Goal: Task Accomplishment & Management: Manage account settings

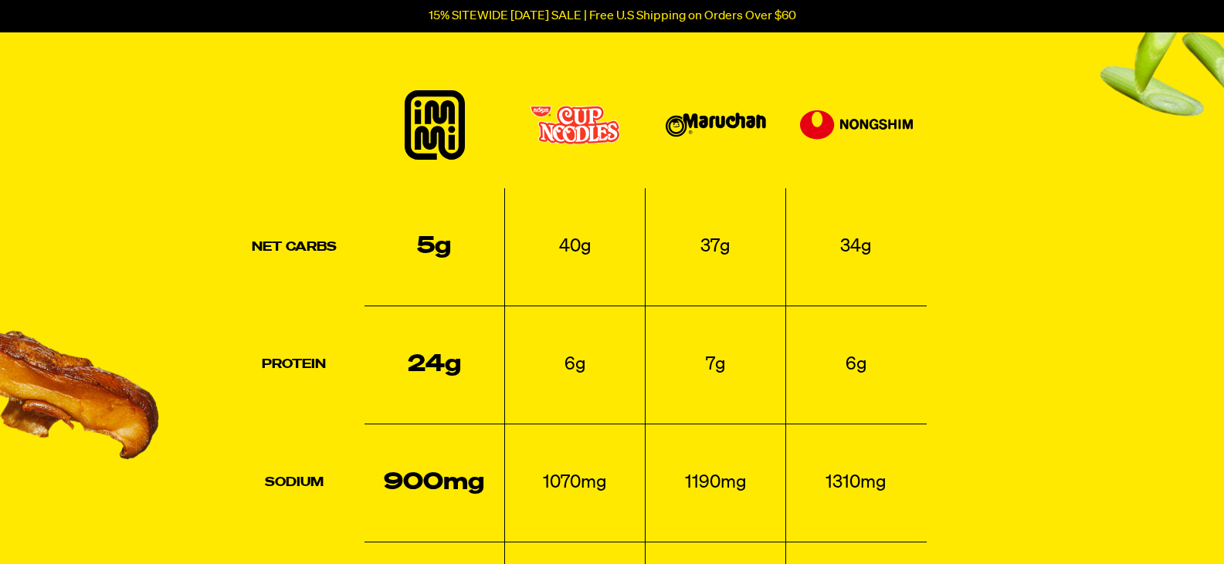
scroll to position [3670, 0]
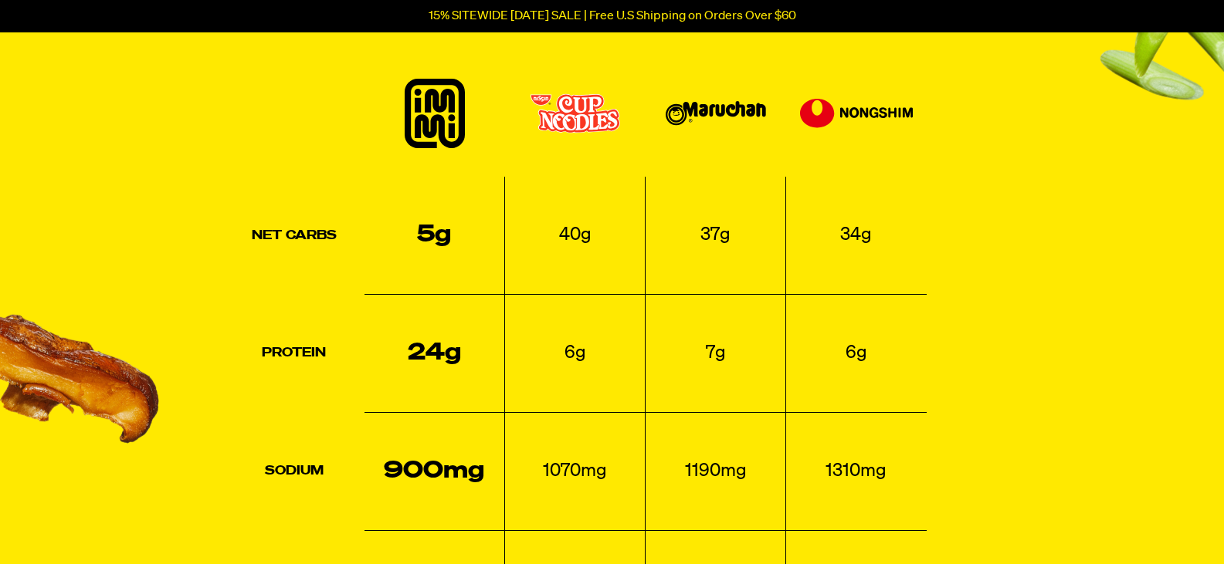
drag, startPoint x: 1228, startPoint y: 32, endPoint x: 1189, endPoint y: 292, distance: 262.4
click at [1189, 292] on html "Accessibility Screen-Reader Guide, Feedback, and Issue Reporting | New window 1…" at bounding box center [612, 157] width 1224 height 7654
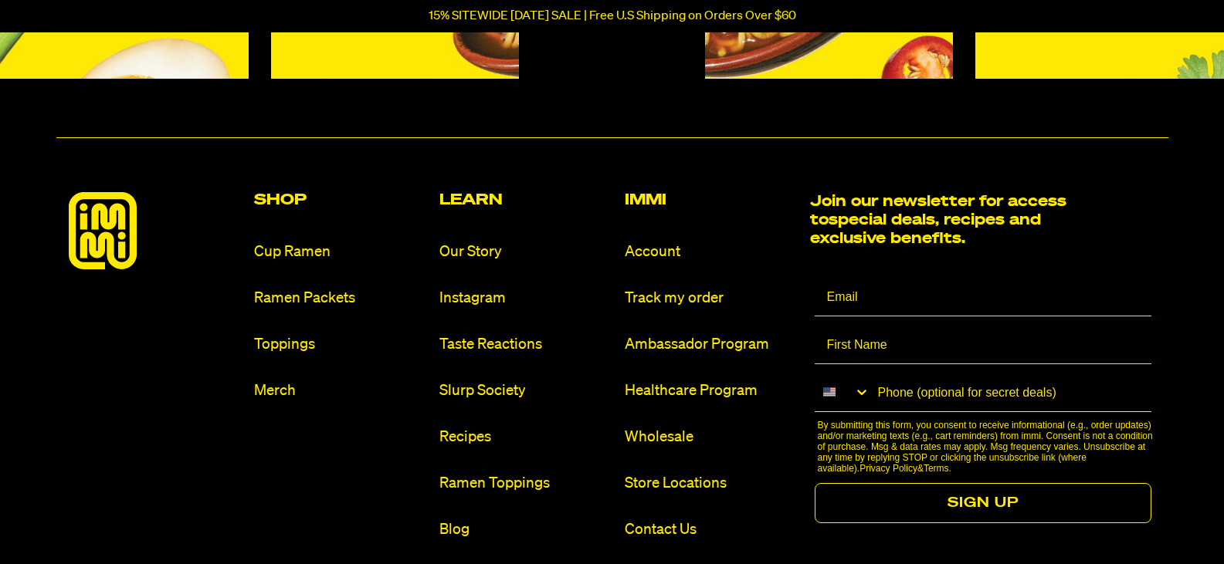
scroll to position [7092, 0]
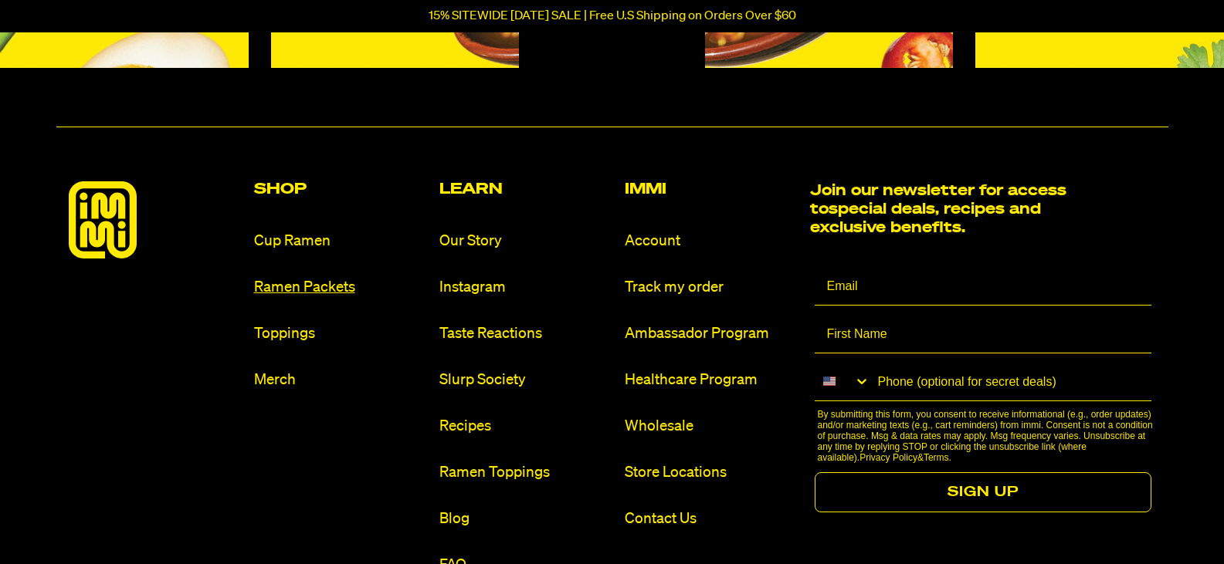
click at [288, 281] on link "Ramen Packets" at bounding box center [340, 287] width 173 height 21
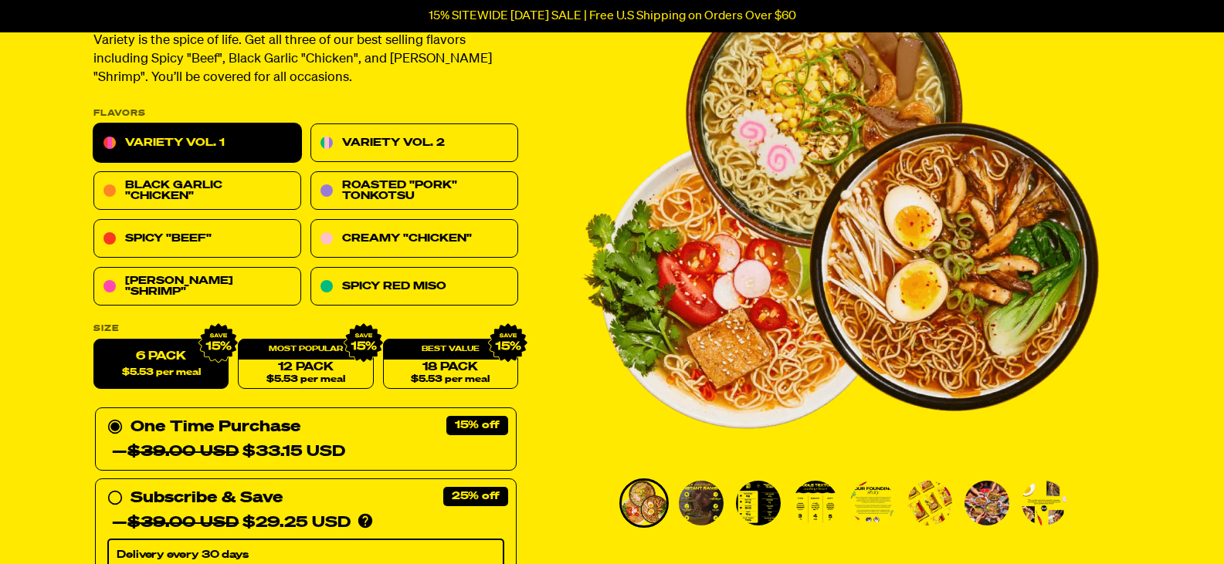
scroll to position [176, 0]
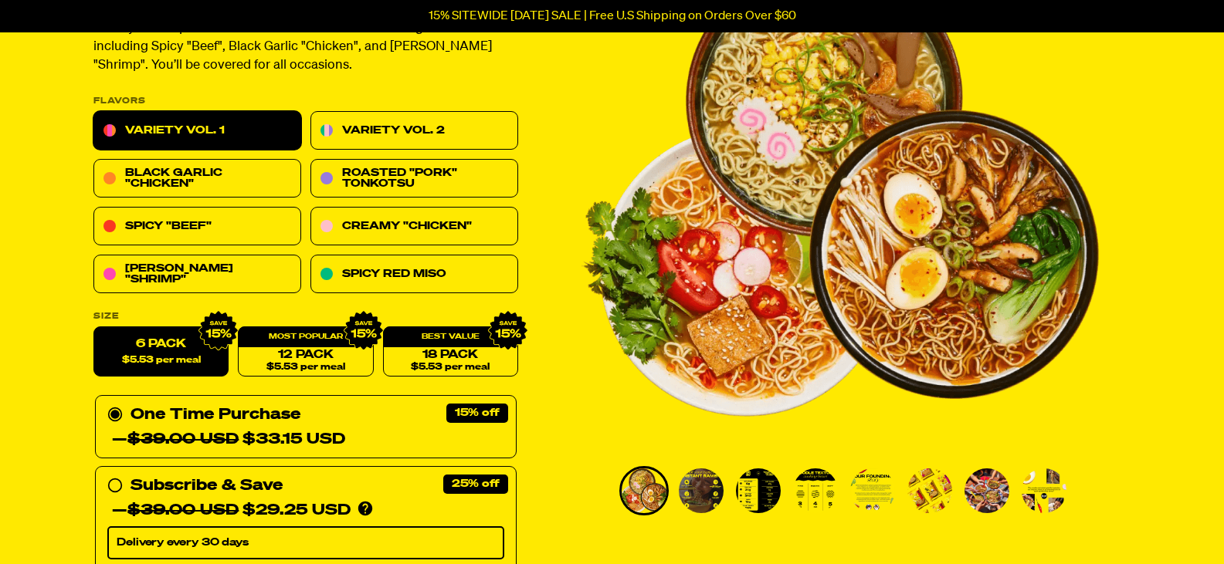
drag, startPoint x: 1229, startPoint y: 38, endPoint x: 1225, endPoint y: 50, distance: 13.2
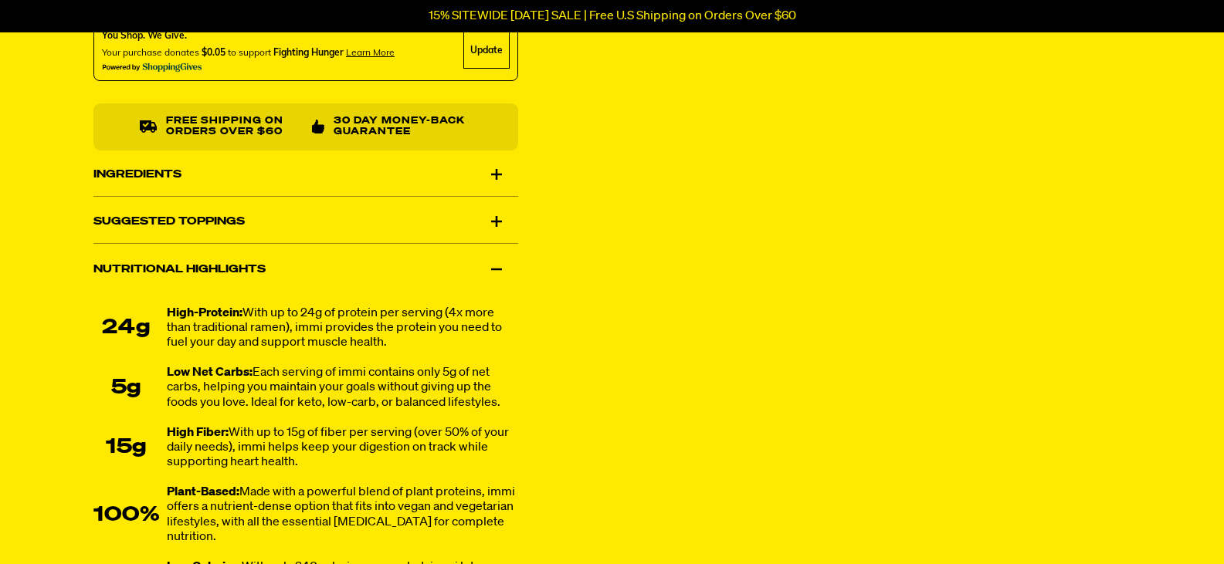
scroll to position [975, 0]
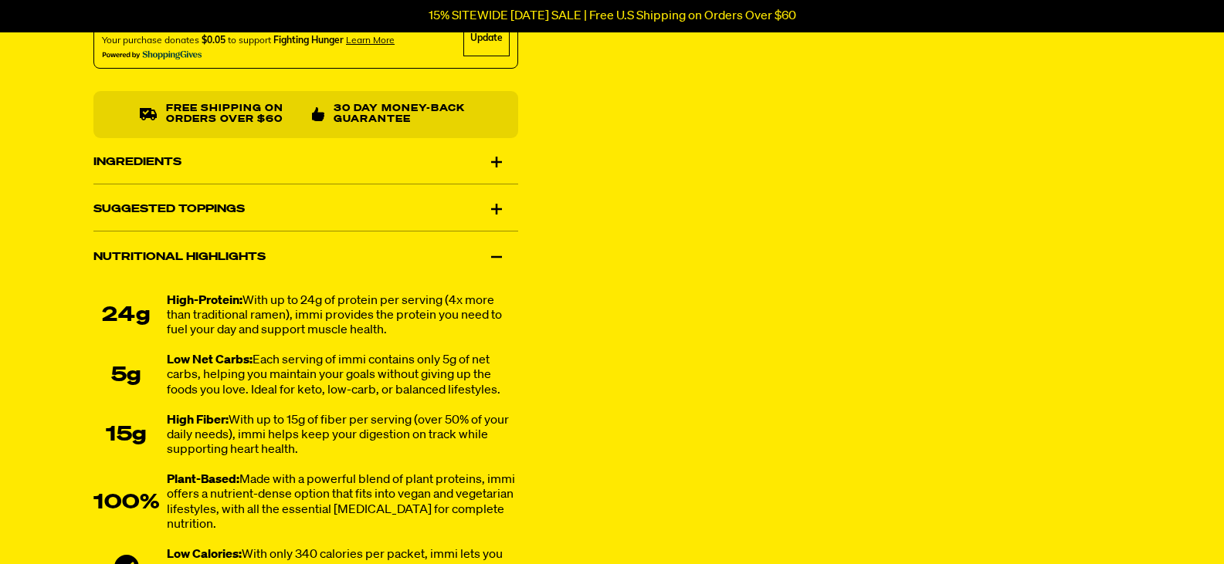
click at [490, 158] on div "Ingredients" at bounding box center [305, 162] width 425 height 43
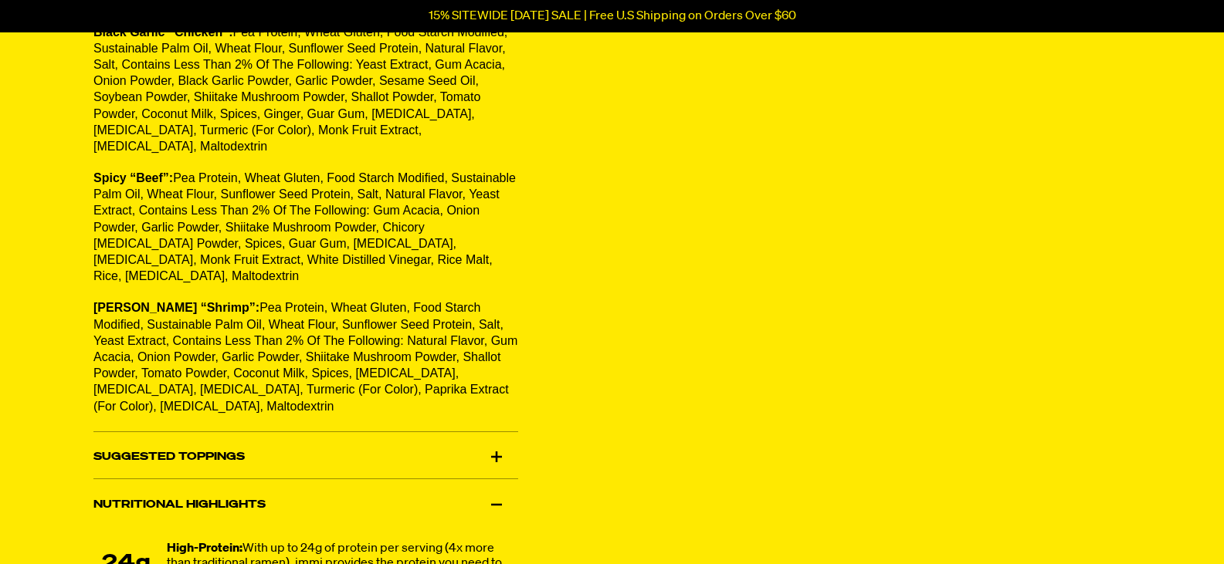
scroll to position [1094, 0]
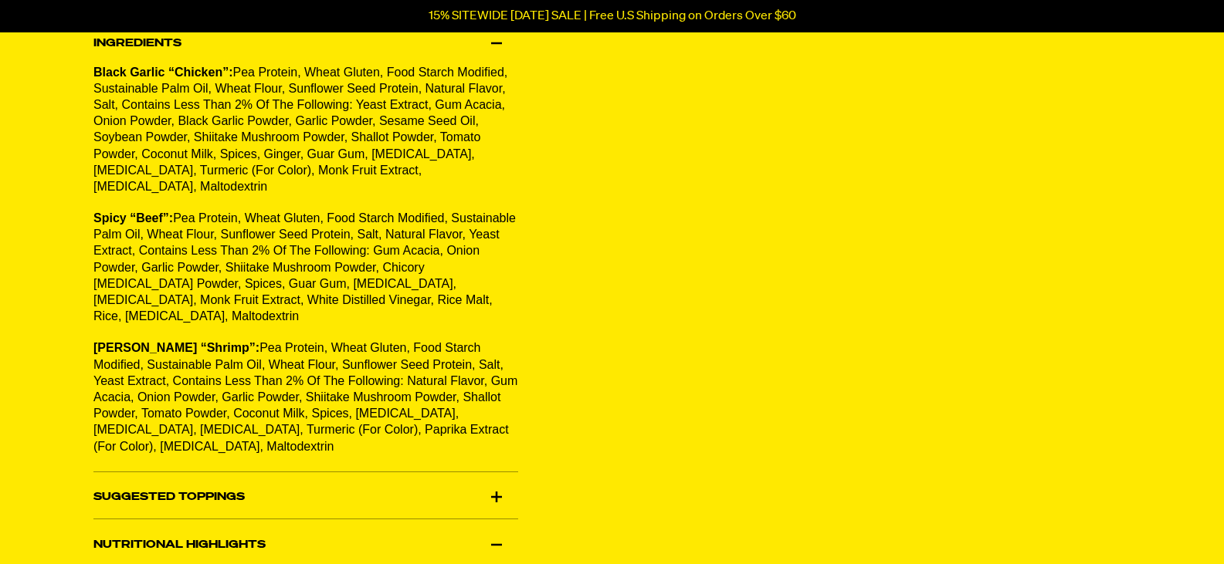
click at [493, 476] on div "Suggested Toppings" at bounding box center [305, 497] width 425 height 43
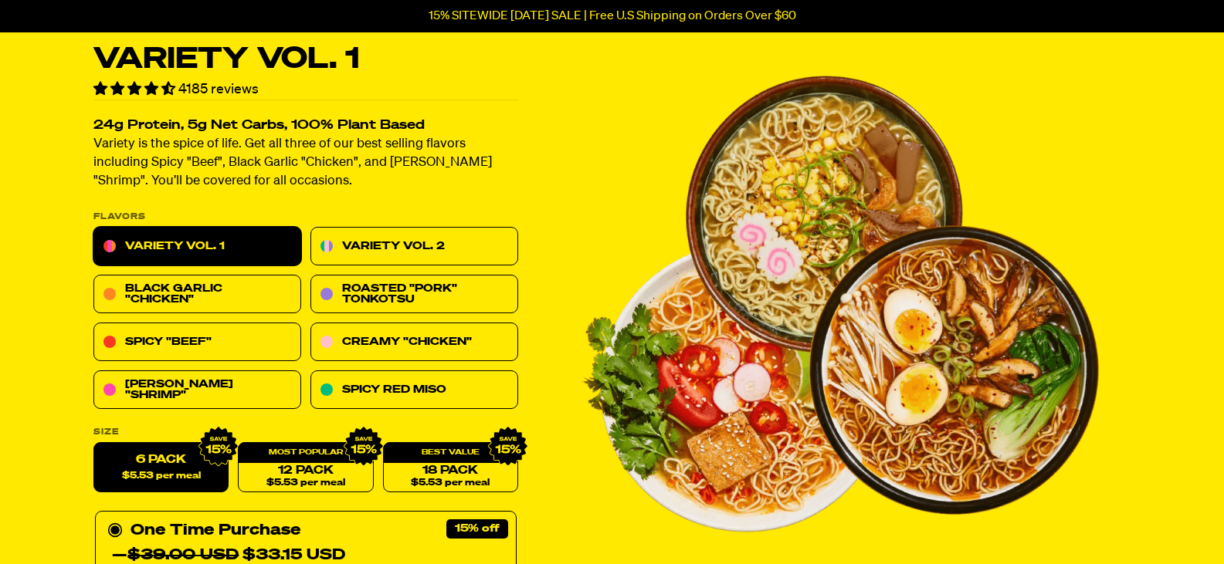
scroll to position [0, 0]
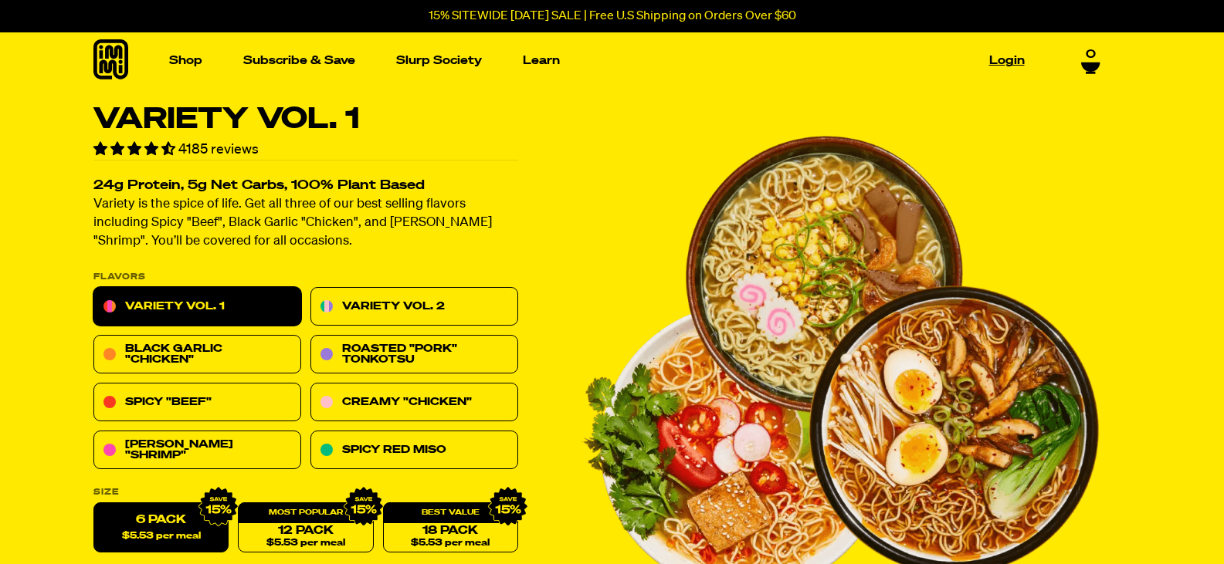
click at [1008, 58] on link "Login" at bounding box center [1007, 61] width 48 height 24
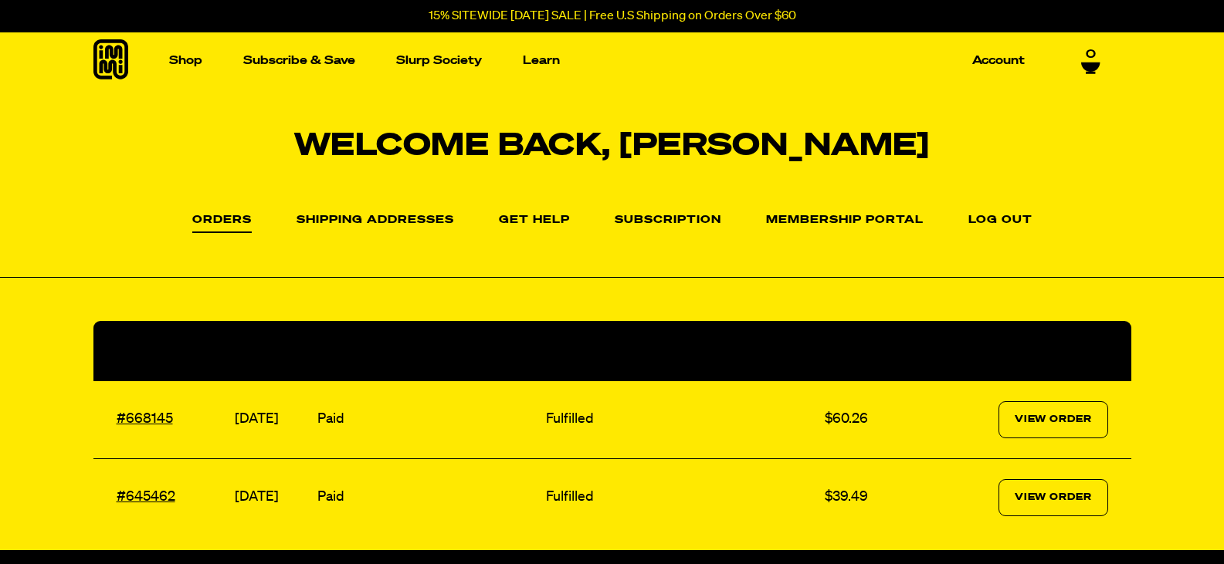
click at [672, 214] on li "Subscription" at bounding box center [668, 219] width 107 height 22
click at [671, 215] on link "Subscription" at bounding box center [668, 224] width 107 height 19
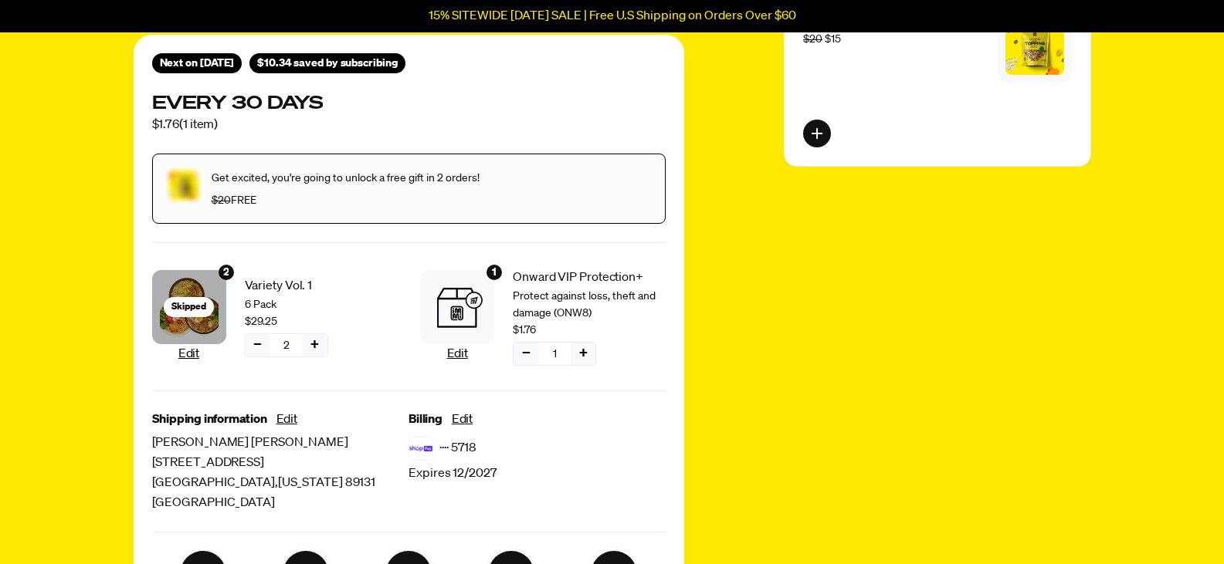
scroll to position [211, 0]
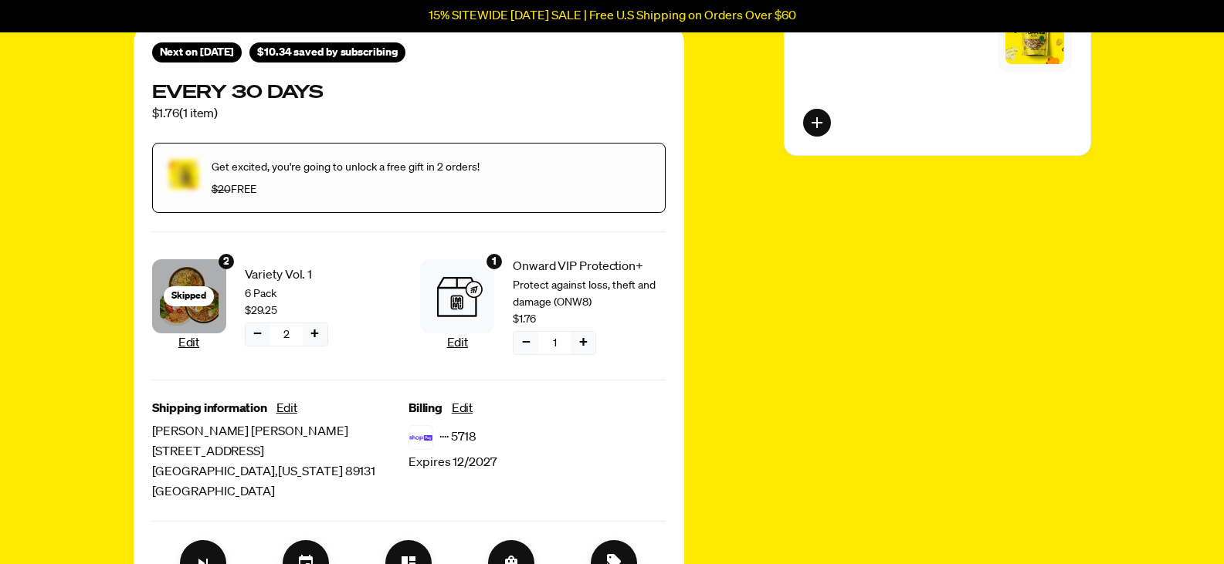
click at [256, 330] on button "−" at bounding box center [258, 334] width 25 height 22
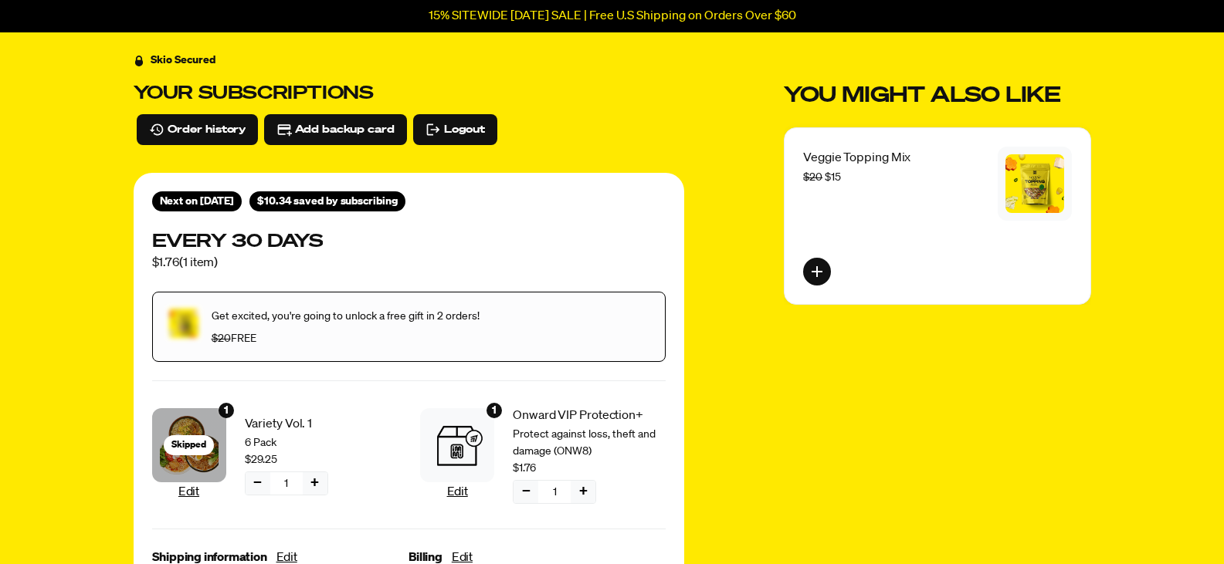
scroll to position [0, 0]
